Goal: Find specific page/section: Find specific page/section

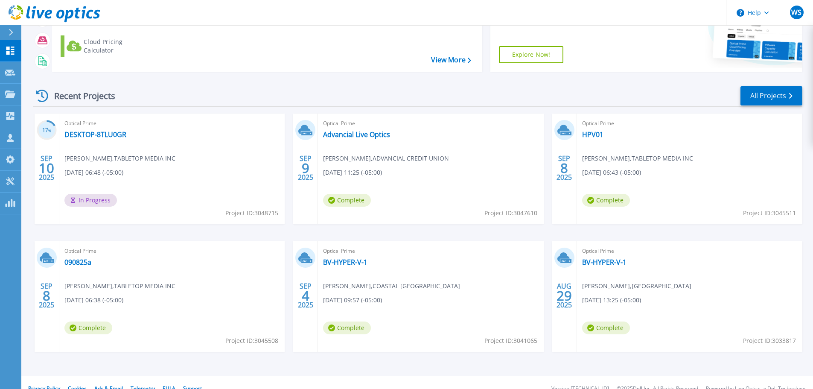
scroll to position [120, 0]
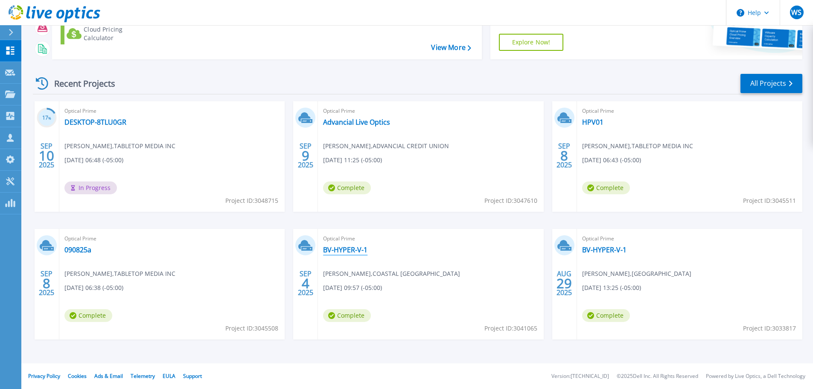
click at [340, 250] on link "BV-HYPER-V-1" at bounding box center [345, 249] width 44 height 9
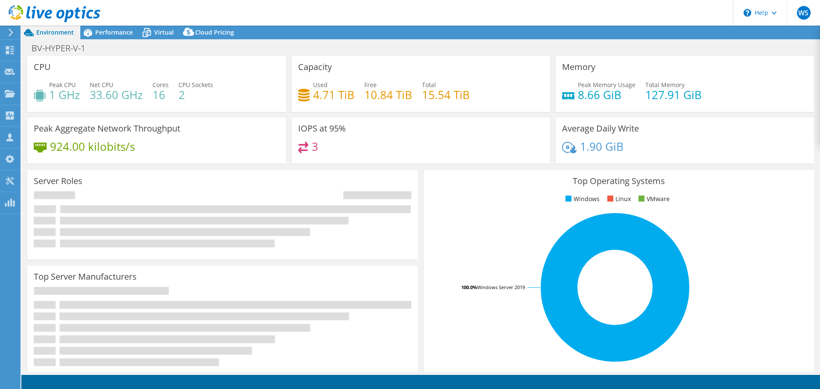
select select "USD"
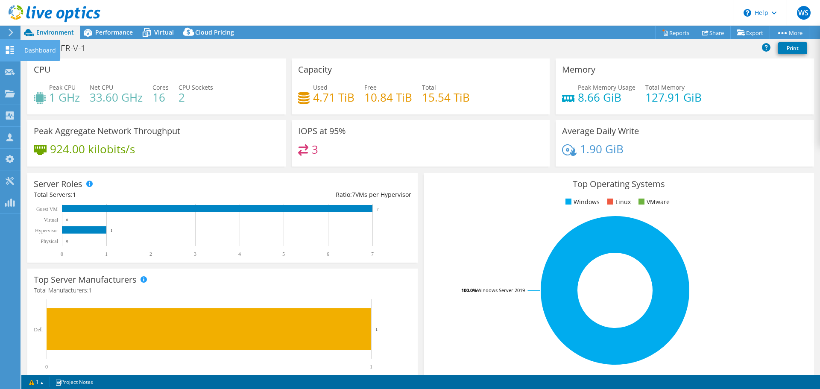
click at [9, 47] on icon at bounding box center [10, 50] width 10 height 8
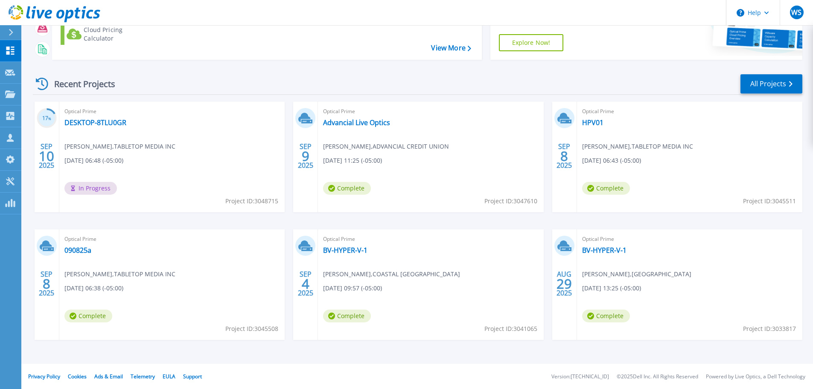
scroll to position [120, 0]
click at [607, 249] on link "BV-HYPER-V-1" at bounding box center [604, 249] width 44 height 9
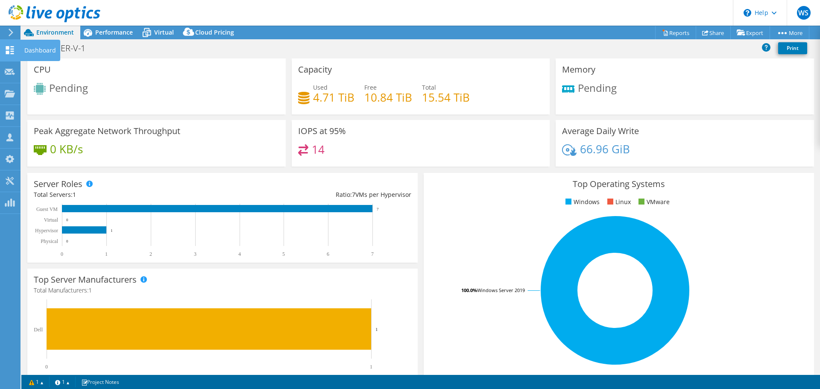
click at [12, 50] on icon at bounding box center [10, 50] width 10 height 8
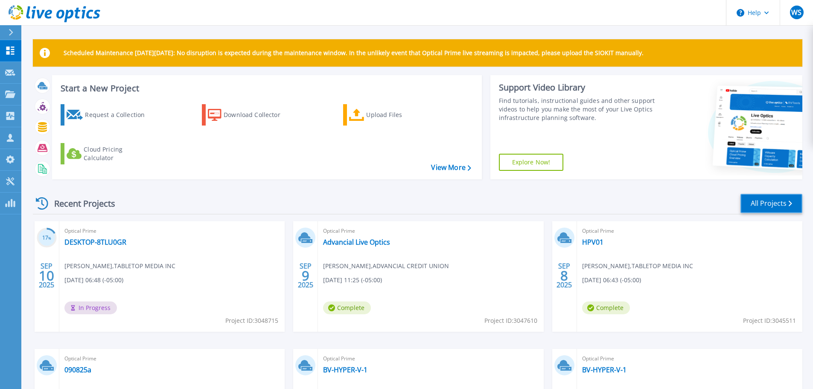
click at [762, 206] on link "All Projects" at bounding box center [772, 203] width 62 height 19
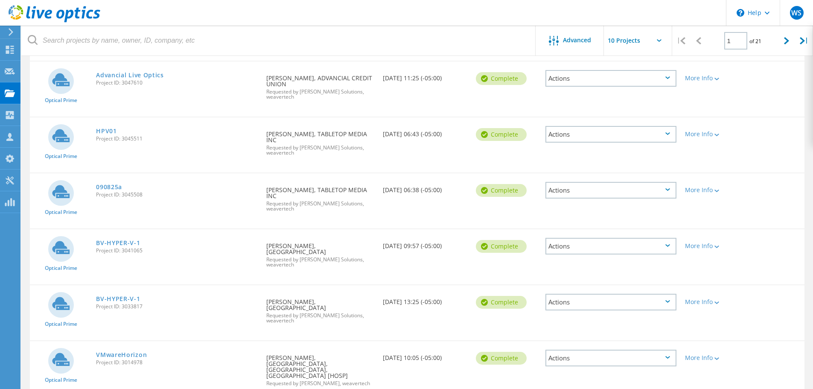
scroll to position [155, 0]
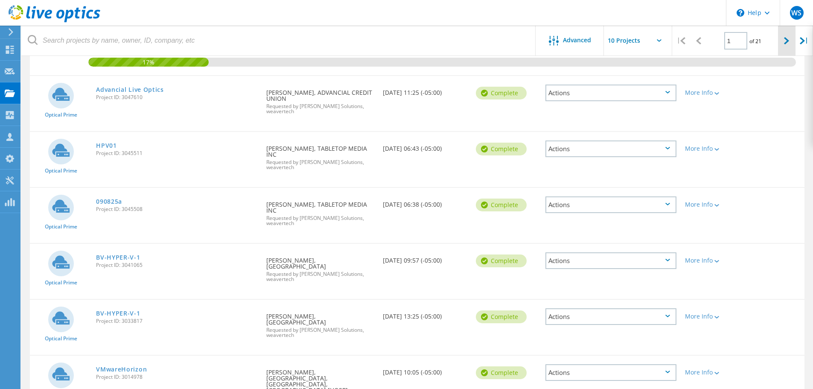
click at [790, 41] on div at bounding box center [787, 41] width 18 height 30
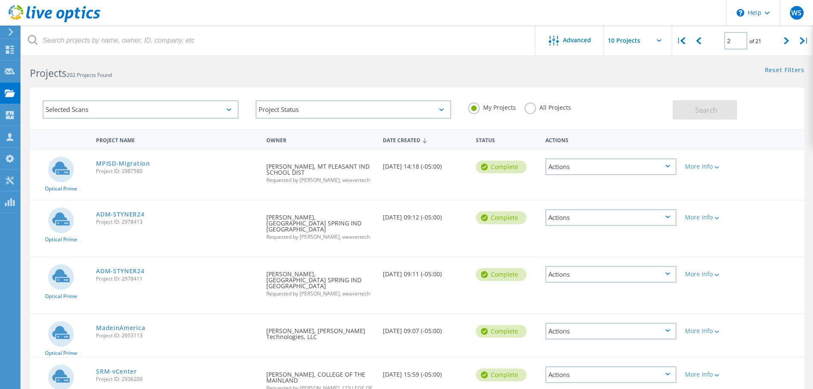
scroll to position [0, 0]
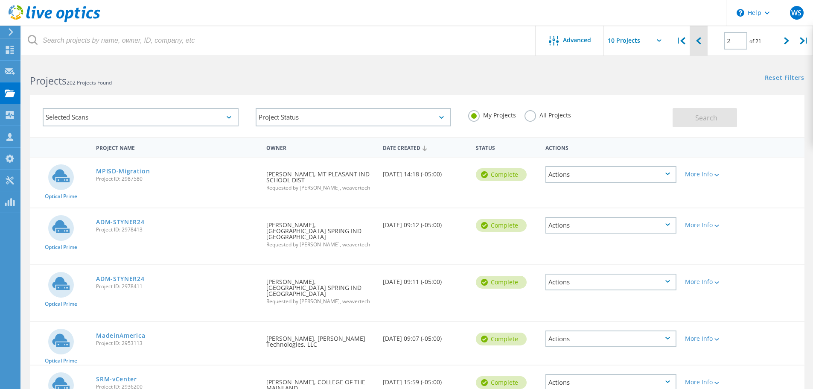
click at [698, 42] on icon at bounding box center [698, 40] width 5 height 7
type input "1"
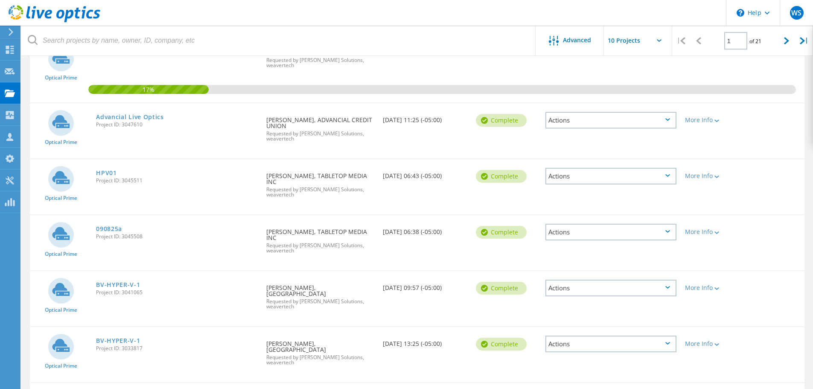
scroll to position [128, 0]
click at [112, 281] on link "BV-HYPER-V-1" at bounding box center [118, 284] width 44 height 6
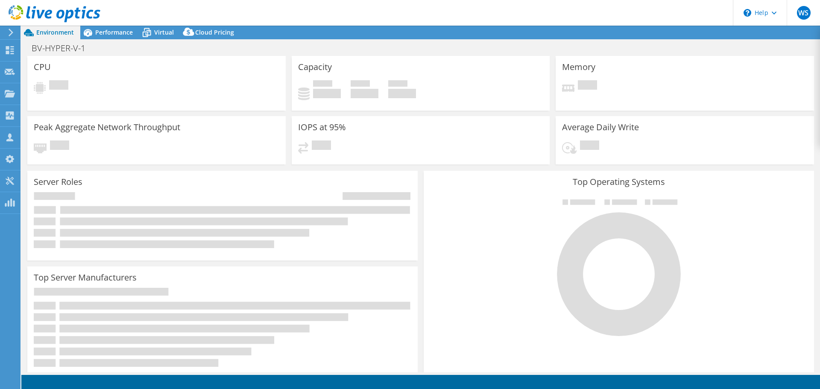
select select "USD"
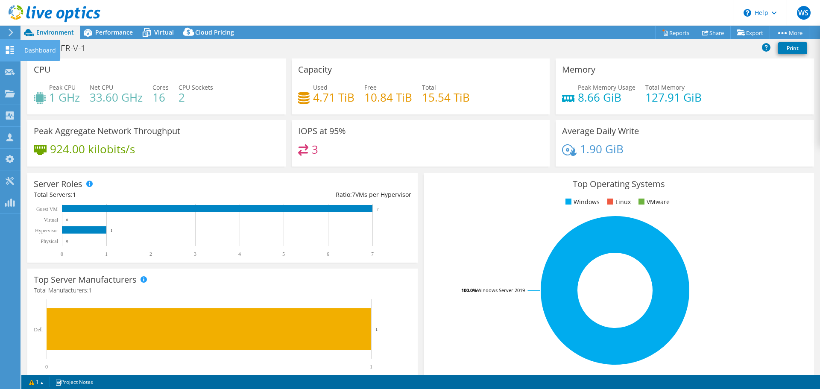
click at [38, 53] on div "Dashboard" at bounding box center [40, 50] width 40 height 21
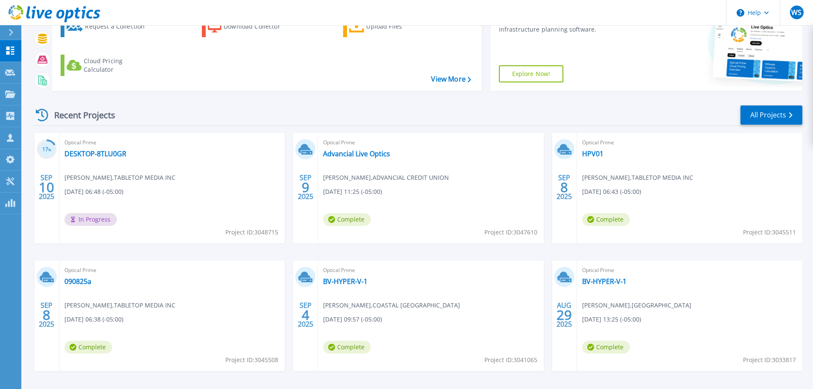
scroll to position [120, 0]
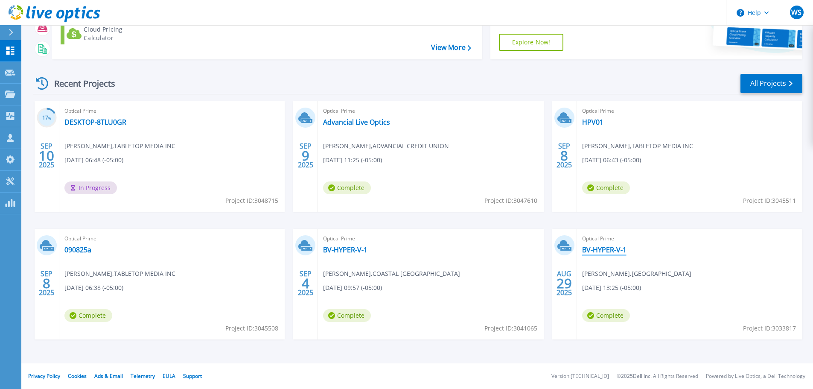
click at [607, 250] on link "BV-HYPER-V-1" at bounding box center [604, 249] width 44 height 9
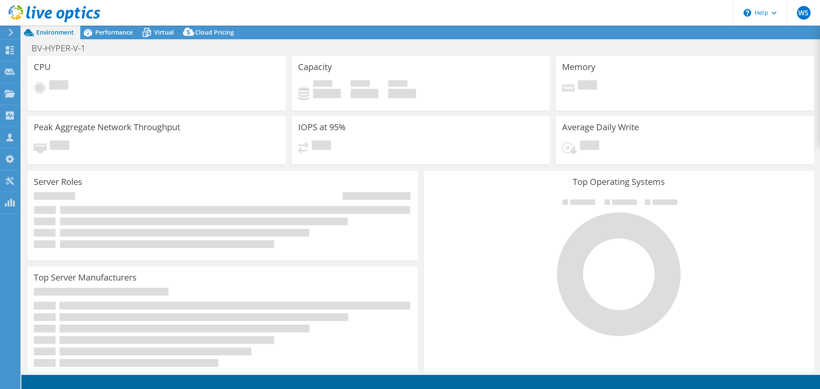
select select "USD"
